Goal: Information Seeking & Learning: Check status

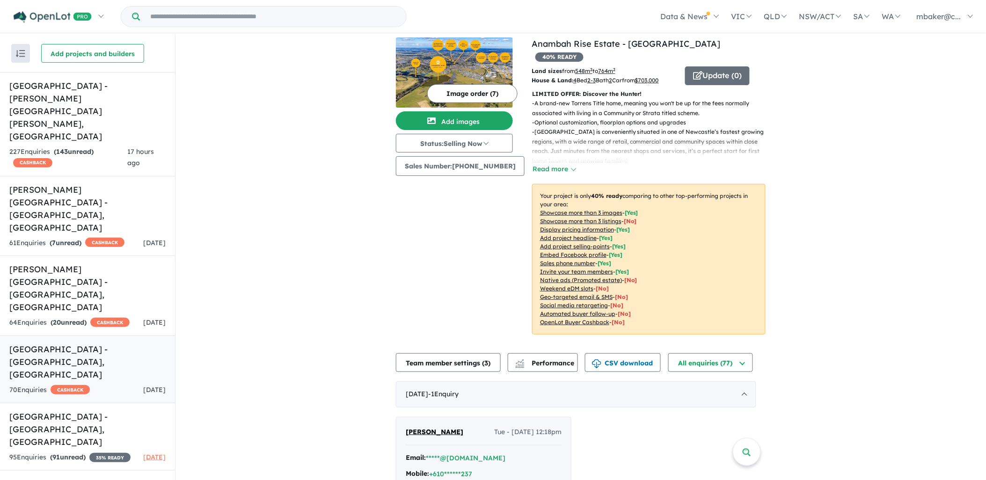
click at [103, 343] on h5 "[GEOGRAPHIC_DATA] - [GEOGRAPHIC_DATA] , [GEOGRAPHIC_DATA]" at bounding box center [87, 362] width 156 height 38
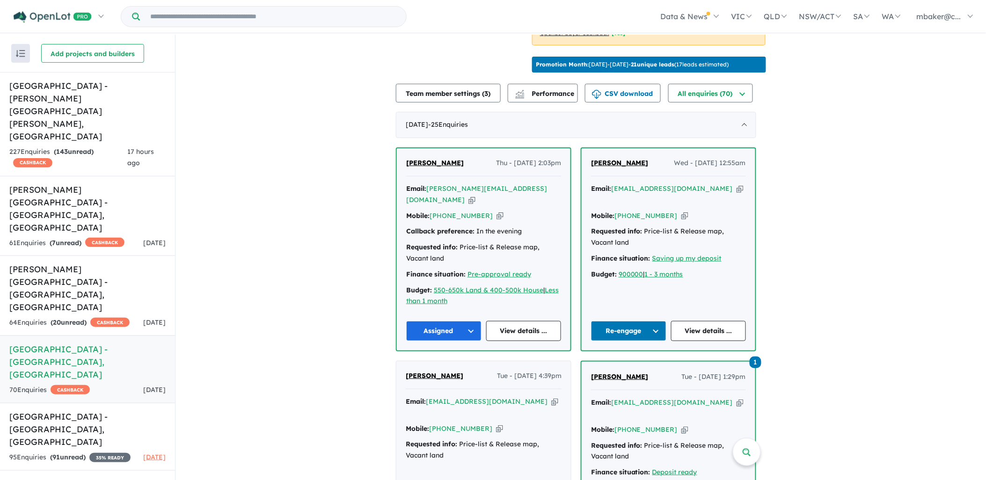
scroll to position [295, 0]
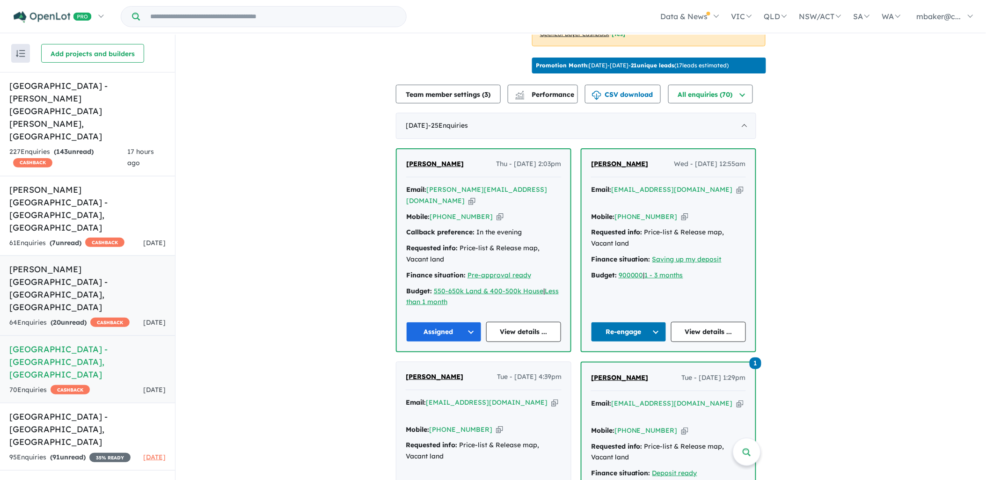
click at [80, 263] on h5 "[PERSON_NAME][GEOGRAPHIC_DATA] - [GEOGRAPHIC_DATA] , [GEOGRAPHIC_DATA]" at bounding box center [87, 288] width 156 height 51
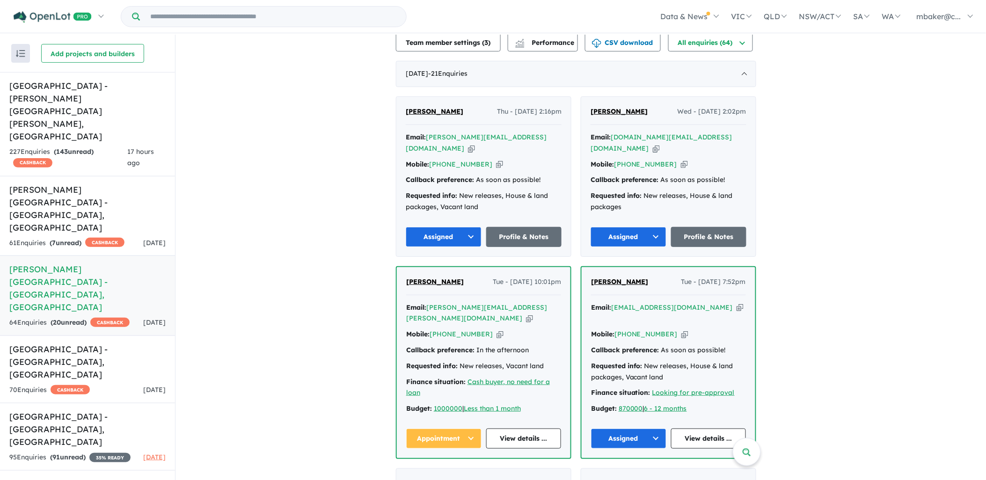
scroll to position [295, 0]
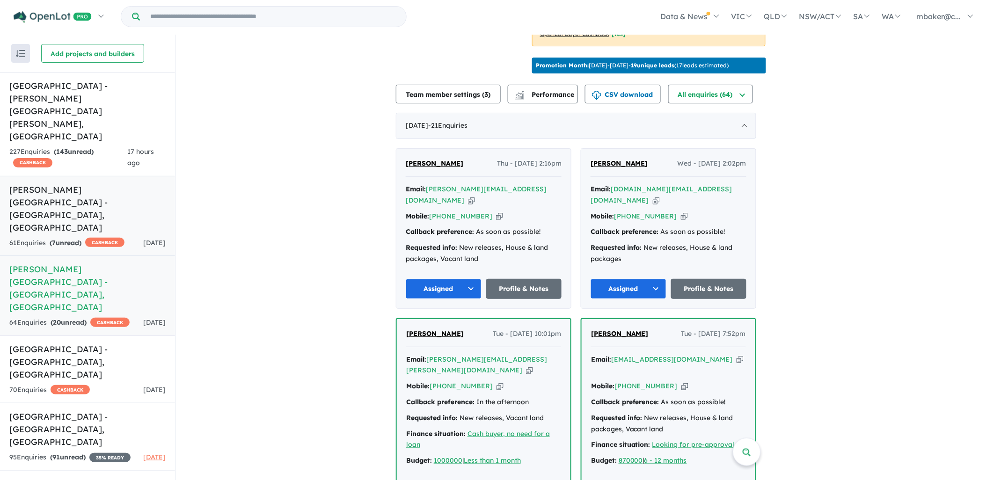
click at [103, 238] on div "61 Enquir ies ( 7 unread) CASHBACK" at bounding box center [66, 243] width 115 height 11
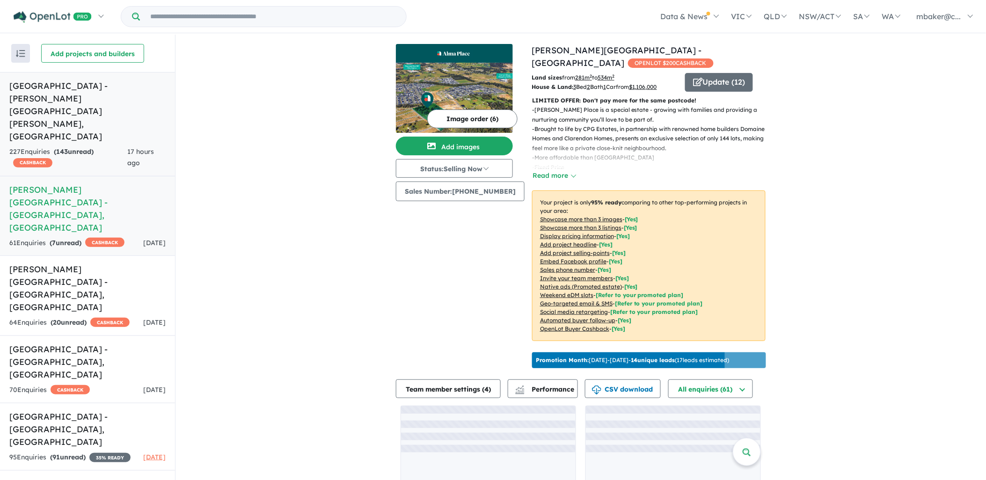
click at [94, 147] on strong "( 143 unread)" at bounding box center [74, 151] width 40 height 8
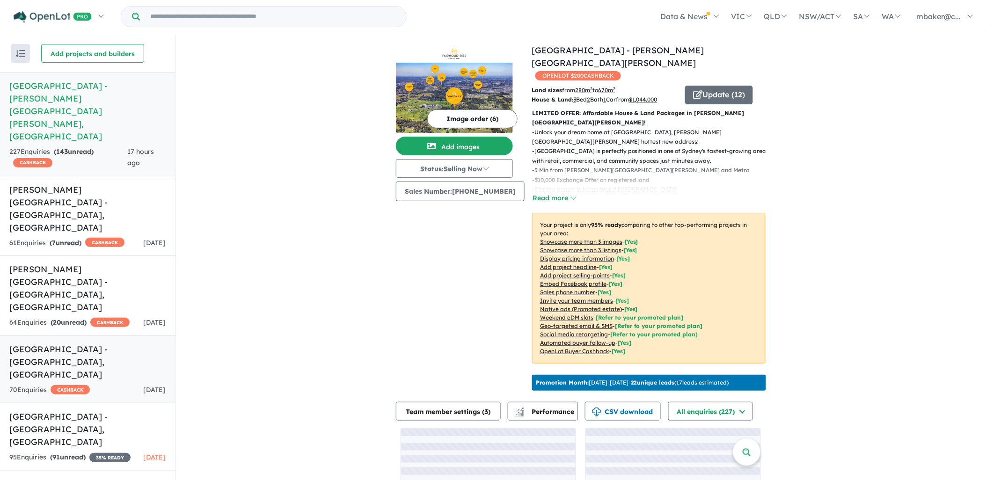
click at [92, 335] on link "Ridgehaven Estate - [GEOGRAPHIC_DATA] , [GEOGRAPHIC_DATA] 70 Enquir ies ( 0 unr…" at bounding box center [87, 369] width 175 height 68
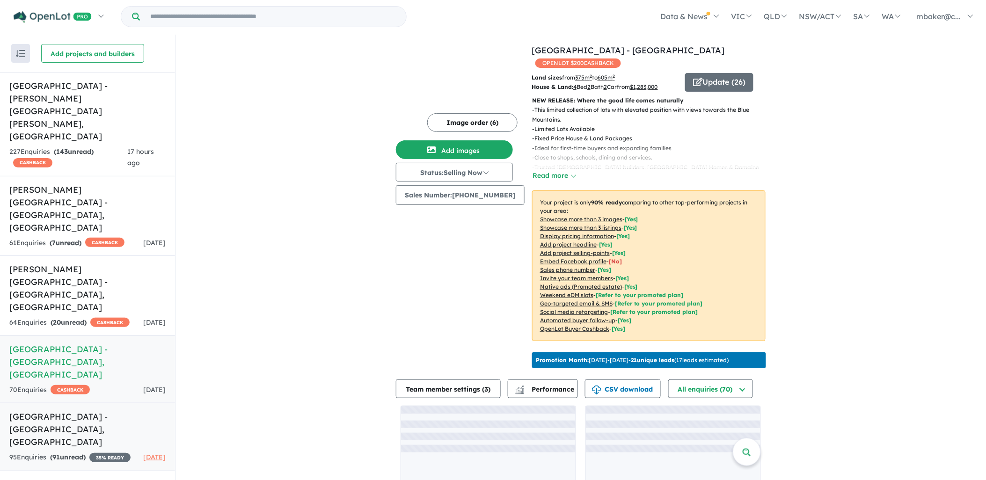
click at [103, 403] on link "[GEOGRAPHIC_DATA] - [GEOGRAPHIC_DATA] Enquir ies ( 91 unread) 35 % READY [DATE]" at bounding box center [87, 437] width 175 height 68
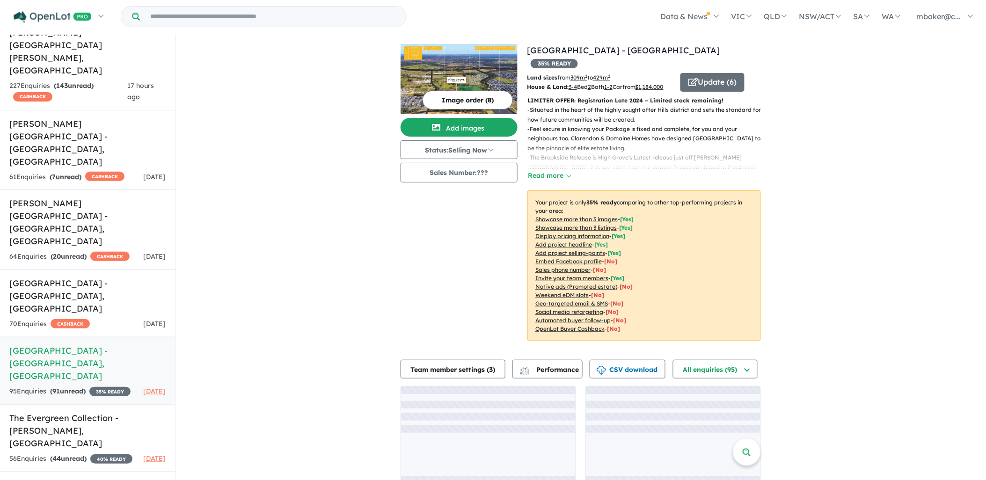
scroll to position [70, 0]
